Goal: Task Accomplishment & Management: Manage account settings

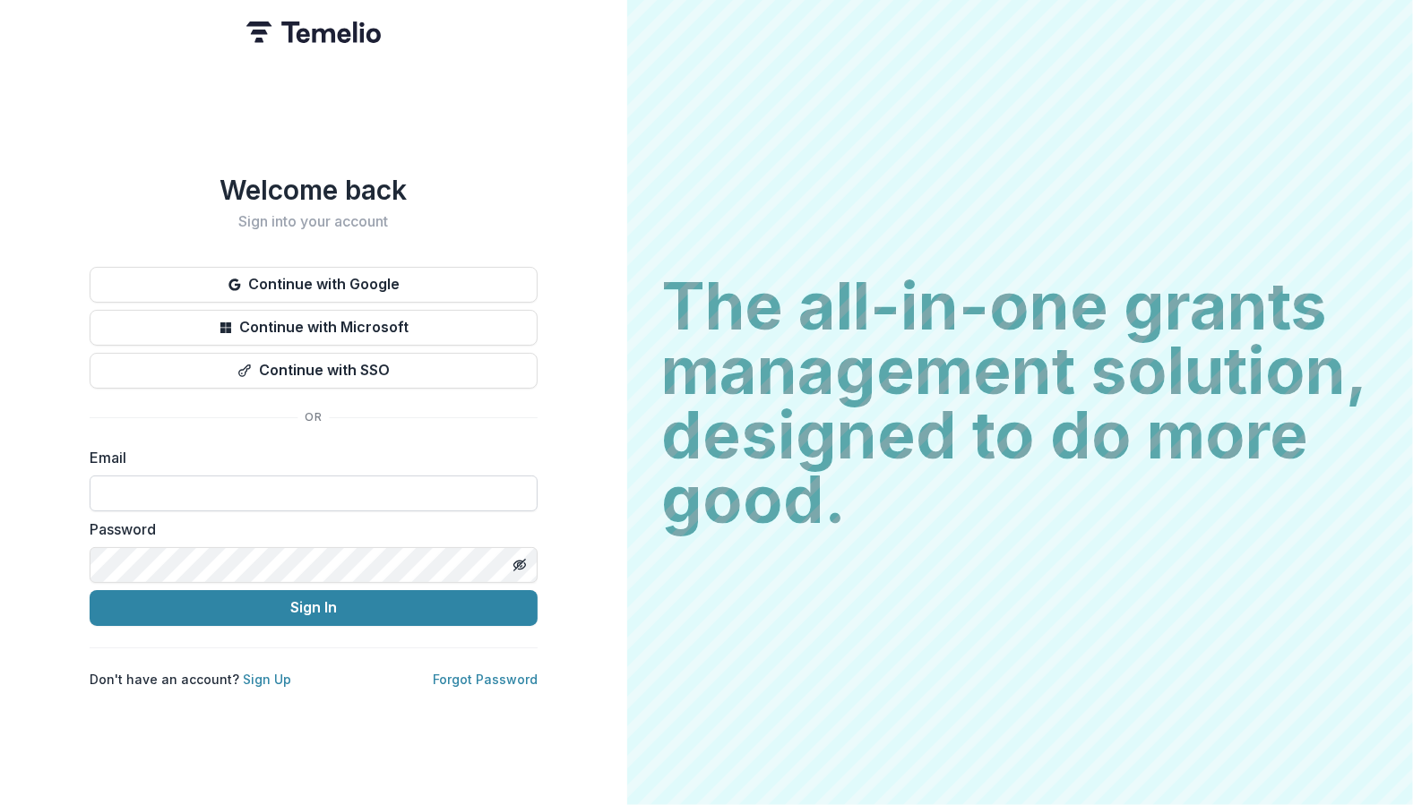
click at [294, 488] on input at bounding box center [314, 494] width 448 height 36
type input "**********"
click at [90, 590] on button "Sign In" at bounding box center [314, 608] width 448 height 36
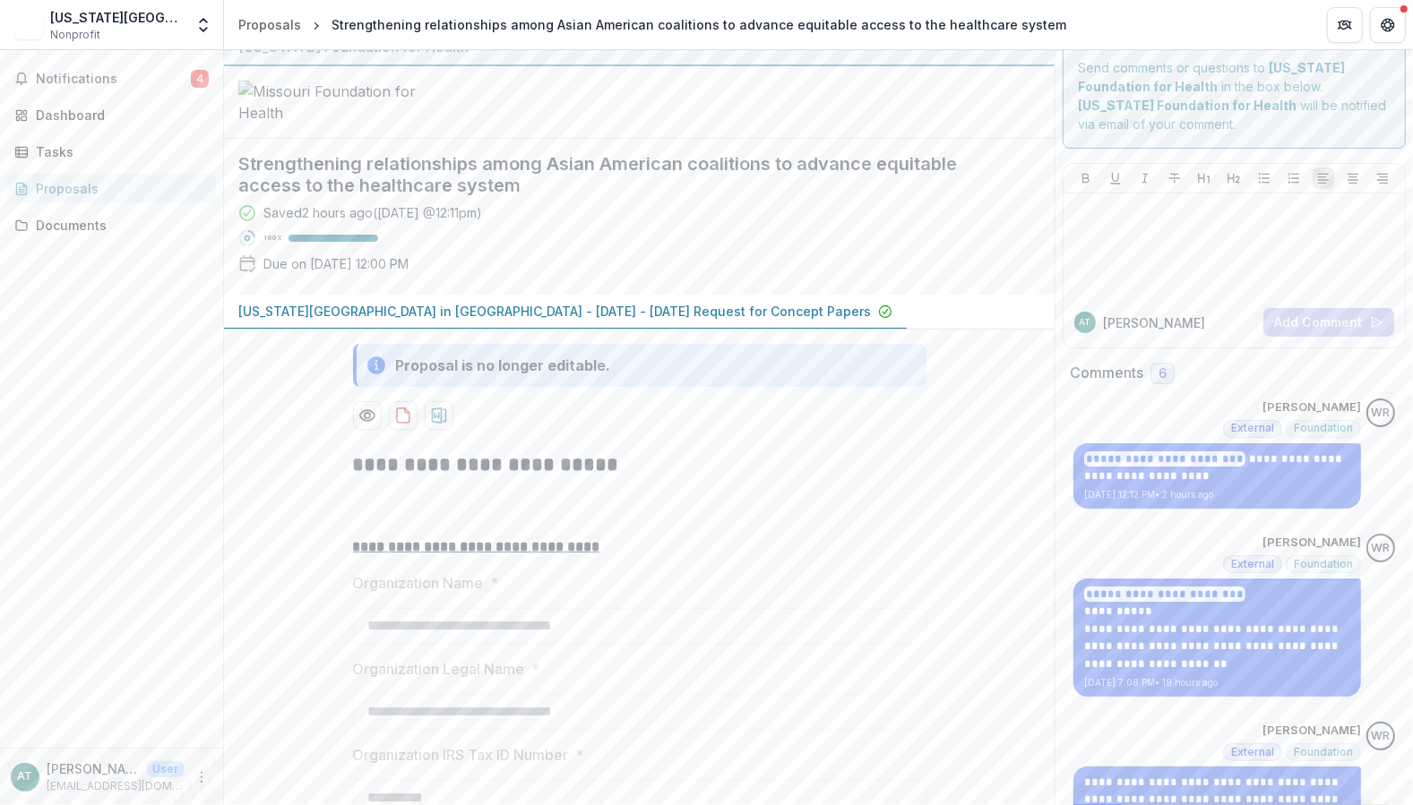
scroll to position [30, 0]
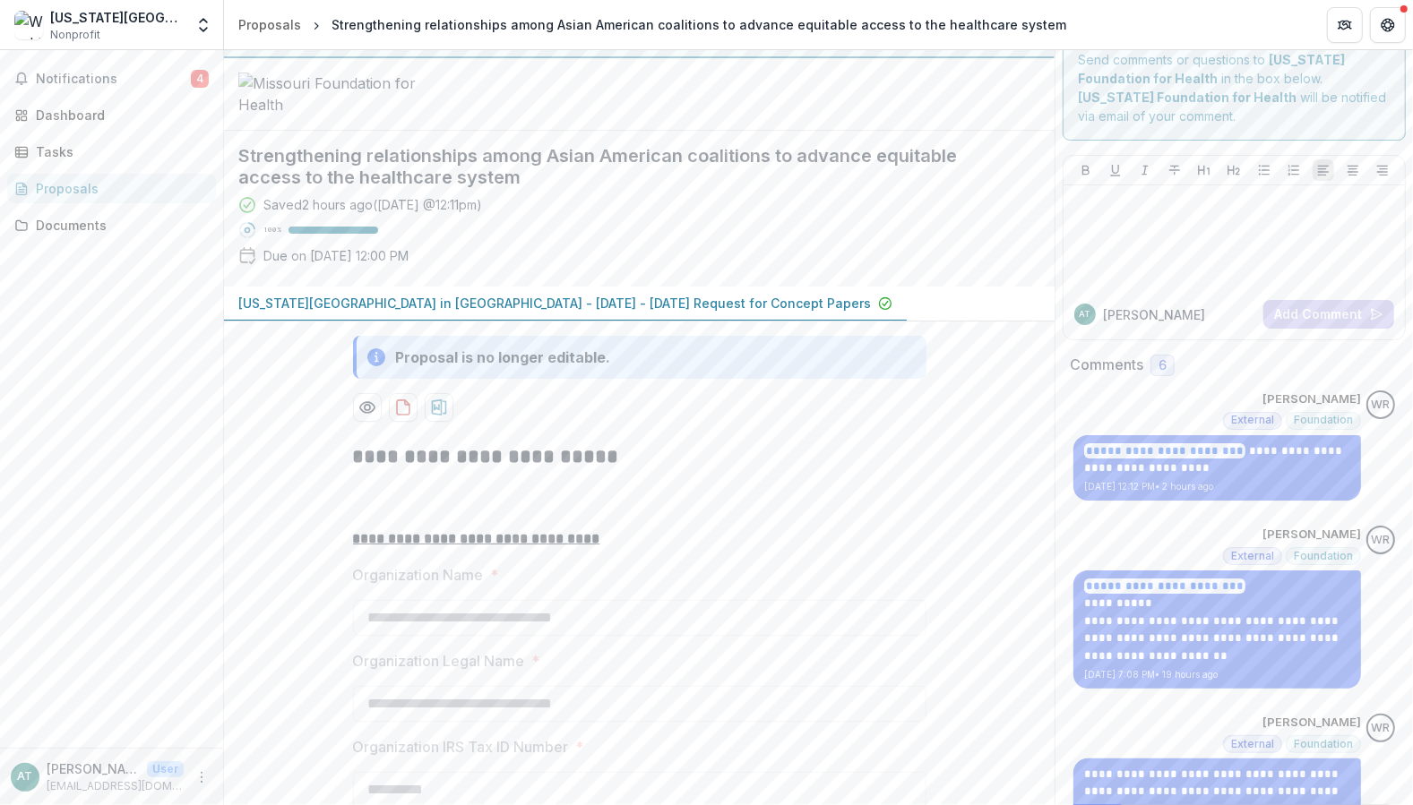
click at [1133, 314] on p "[PERSON_NAME]" at bounding box center [1154, 314] width 102 height 19
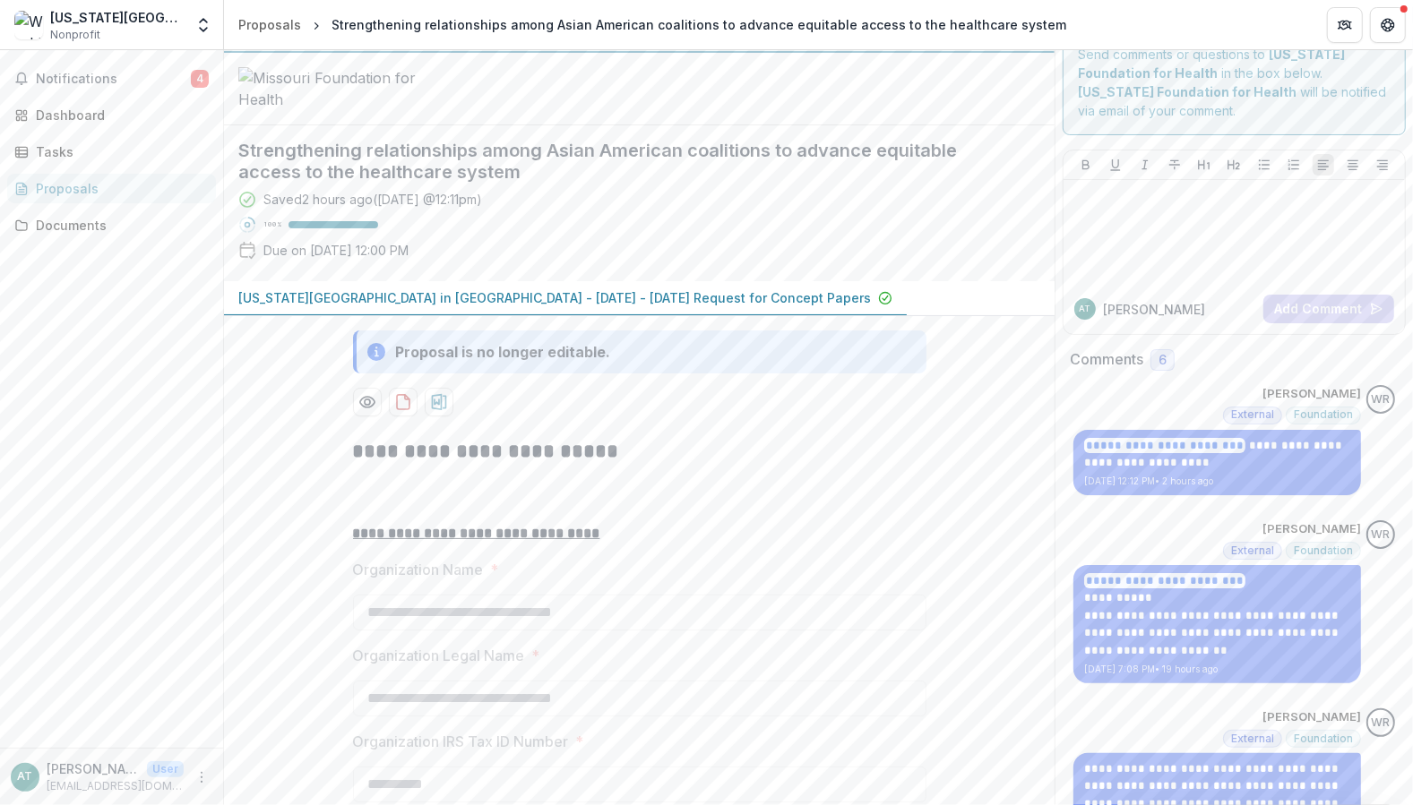
scroll to position [0, 0]
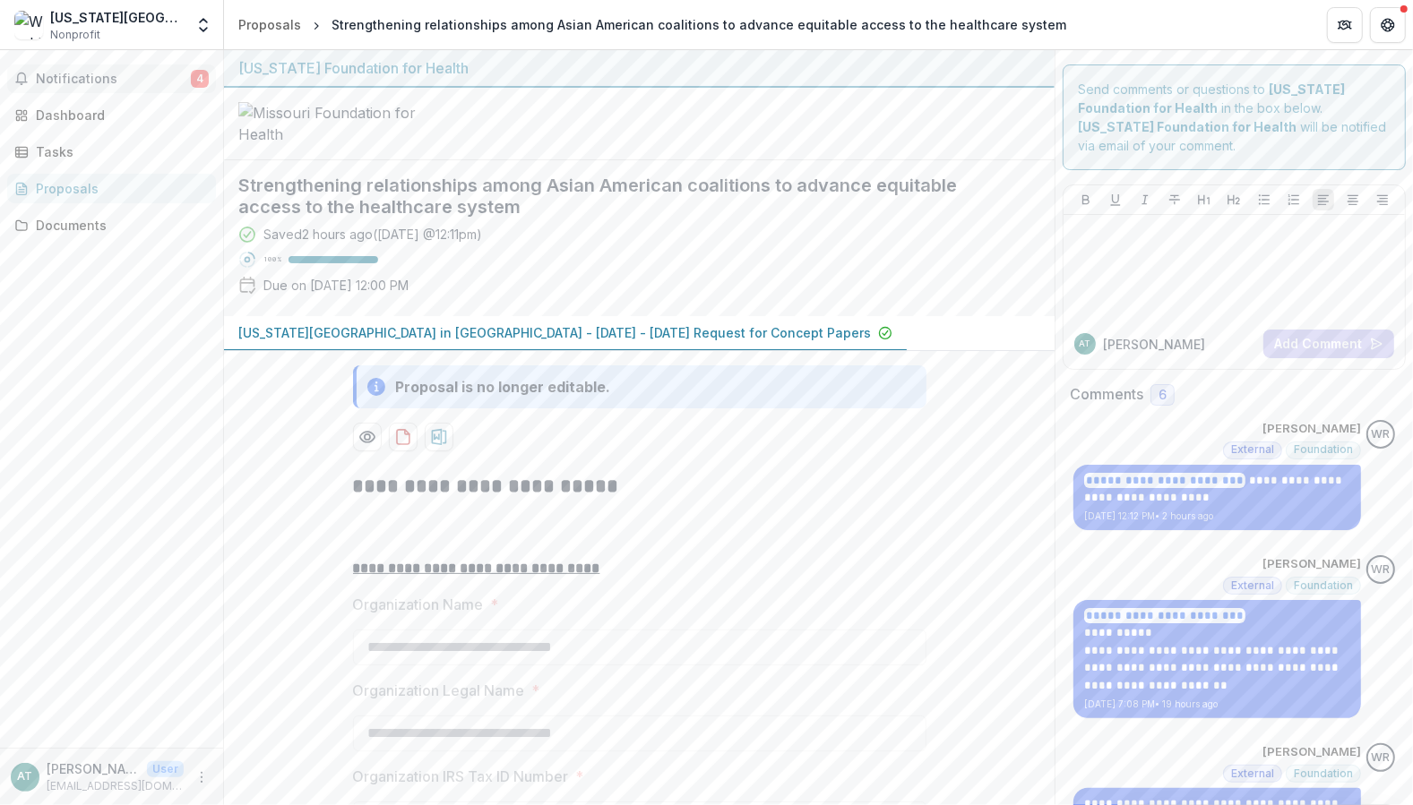
click at [108, 77] on span "Notifications" at bounding box center [113, 79] width 155 height 15
click at [185, 372] on div "Notifications 4 Unread 4 Archived WR [PERSON_NAME] added a comment to Strengthe…" at bounding box center [111, 399] width 223 height 698
